Goal: Navigation & Orientation: Go to known website

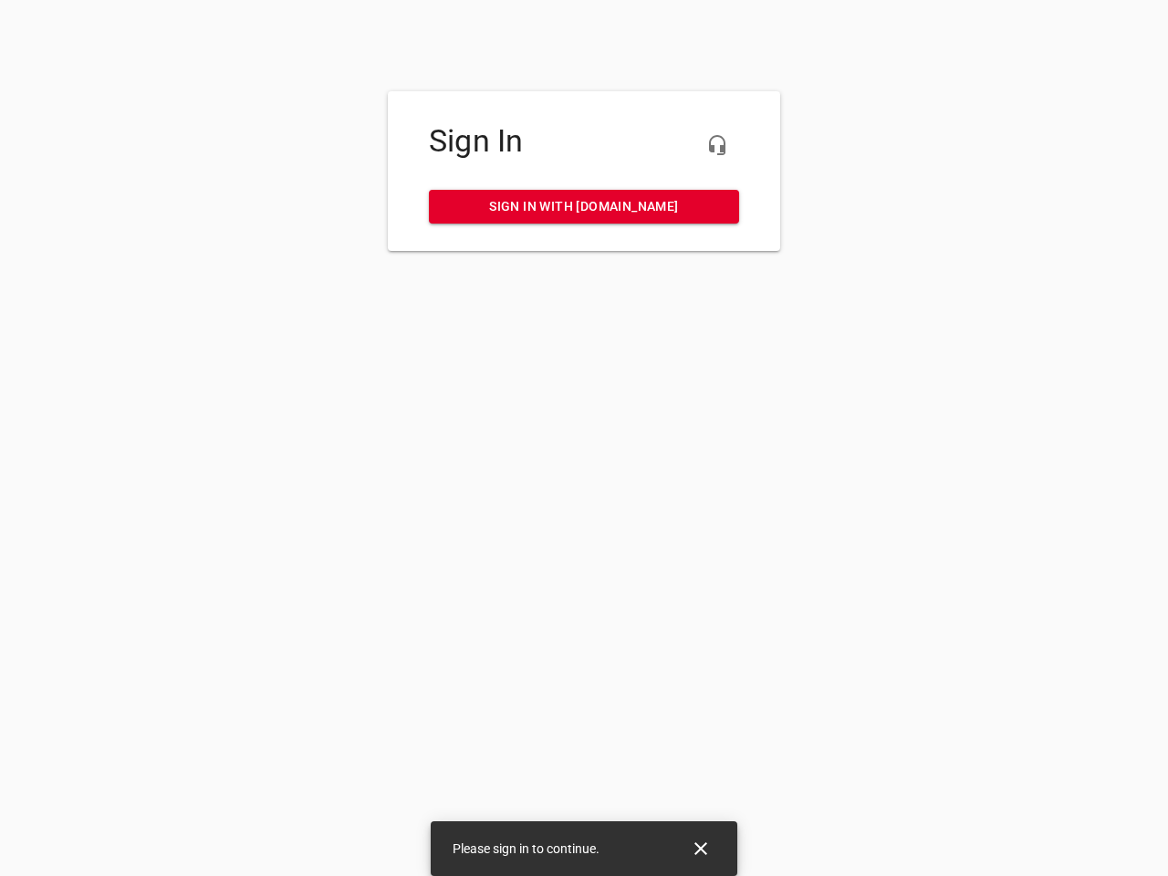
click at [717, 145] on icon "button" at bounding box center [717, 145] width 22 height 22
click at [701, 849] on icon "Close" at bounding box center [701, 848] width 13 height 13
